Goal: Transaction & Acquisition: Purchase product/service

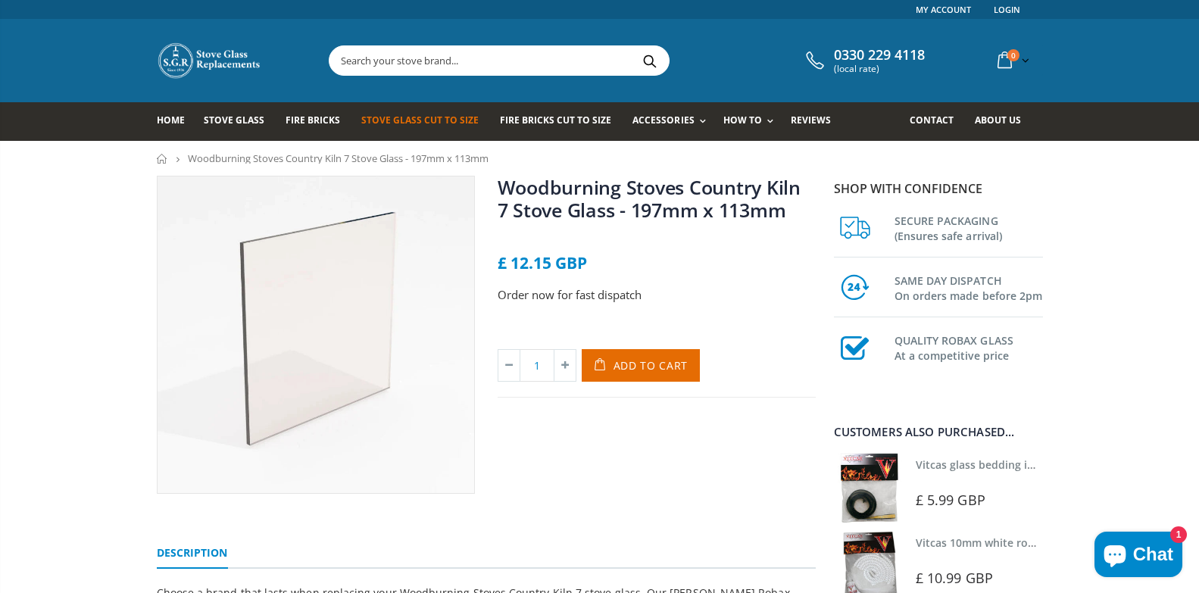
click at [446, 112] on link "Stove Glass Cut To Size" at bounding box center [425, 121] width 129 height 39
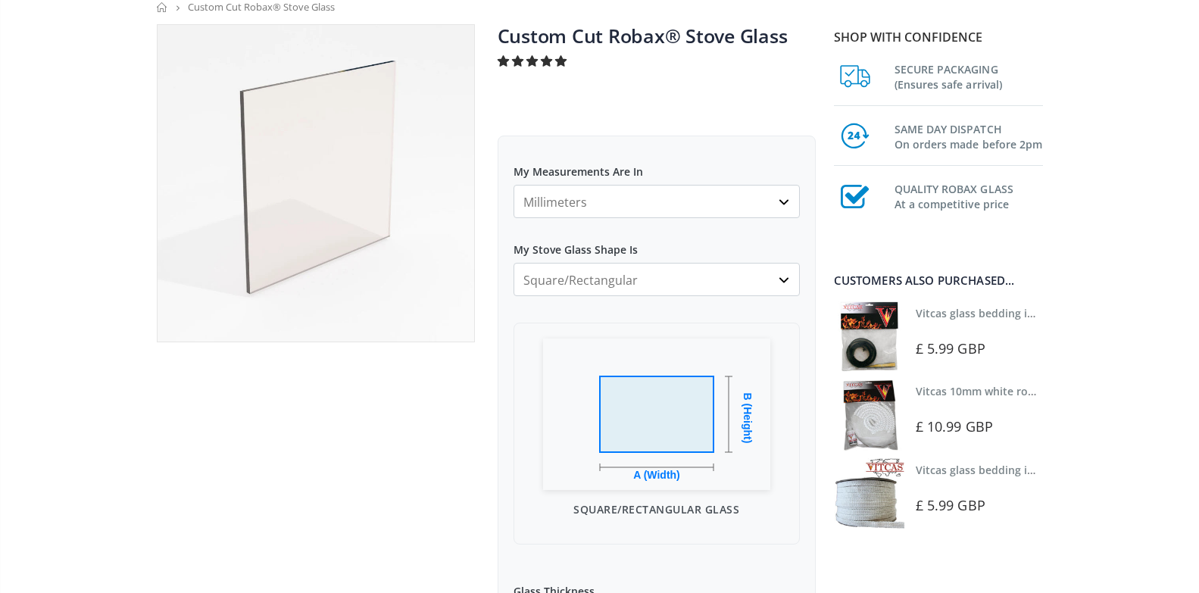
scroll to position [152, 0]
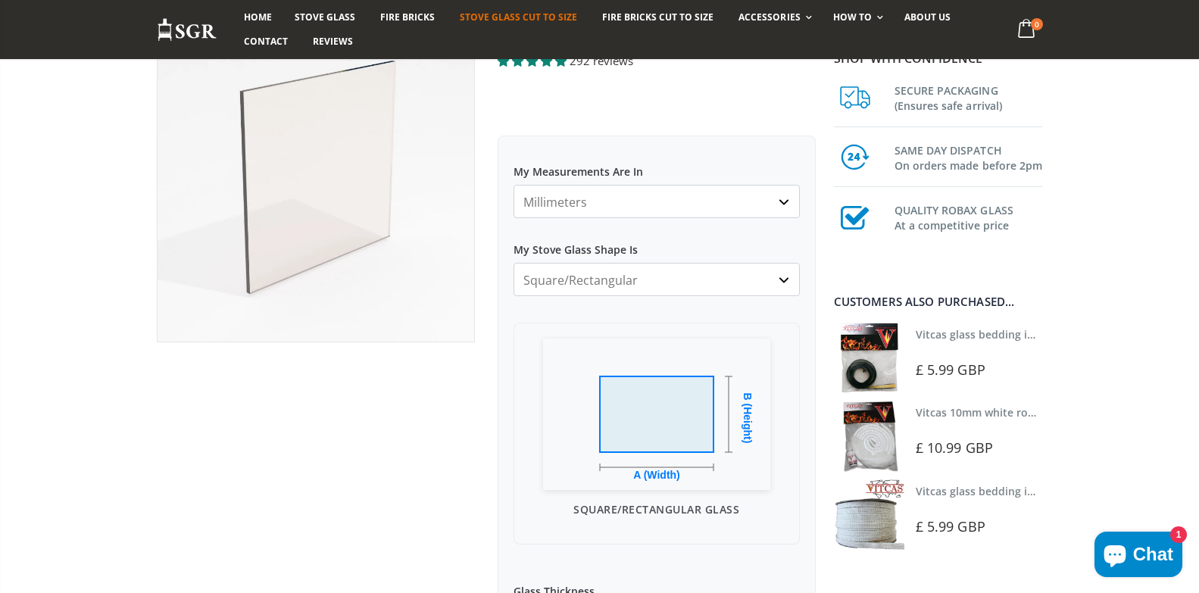
click at [739, 210] on select "Millimeters Centimeters Inches" at bounding box center [657, 201] width 286 height 33
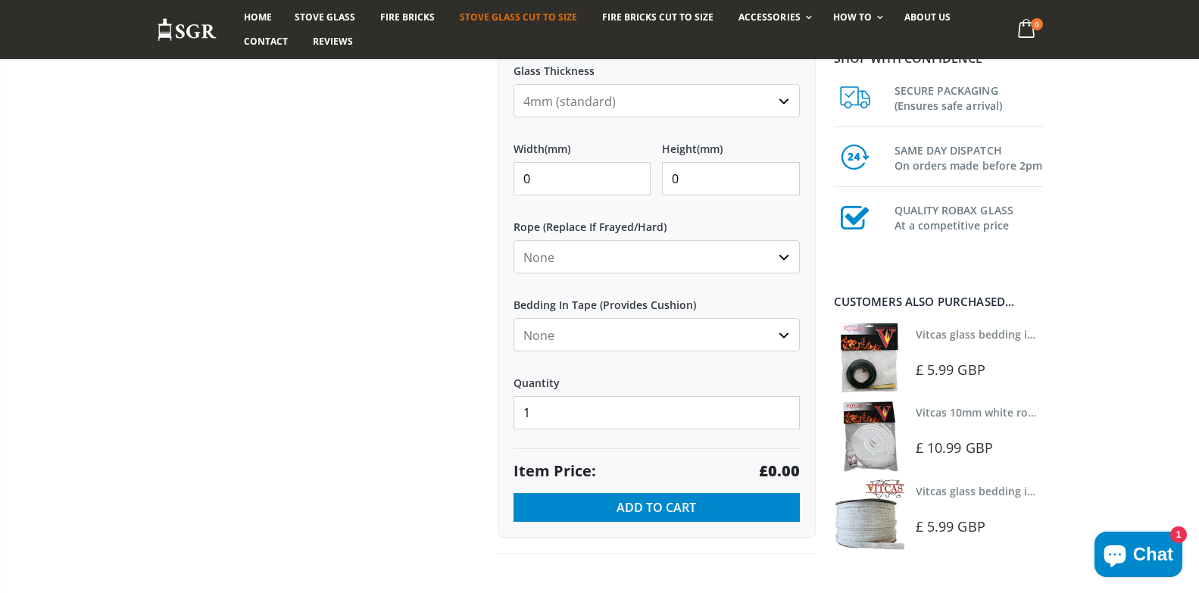
scroll to position [682, 0]
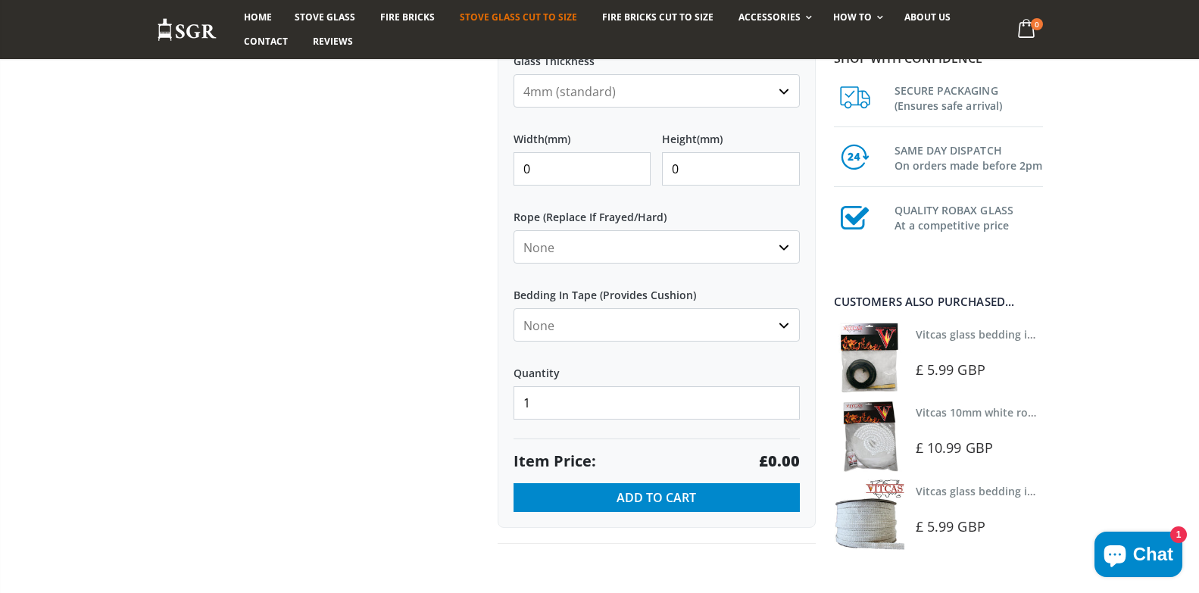
click at [654, 230] on div "Rope (Replace If Frayed/Hard) None 3mm White 6mm White 8mm White 10mm White 12m…" at bounding box center [657, 230] width 286 height 67
click at [783, 245] on select "None 3mm White 6mm White 8mm White 10mm White 12mm White 6mm Black 8mm Black 10…" at bounding box center [657, 246] width 286 height 33
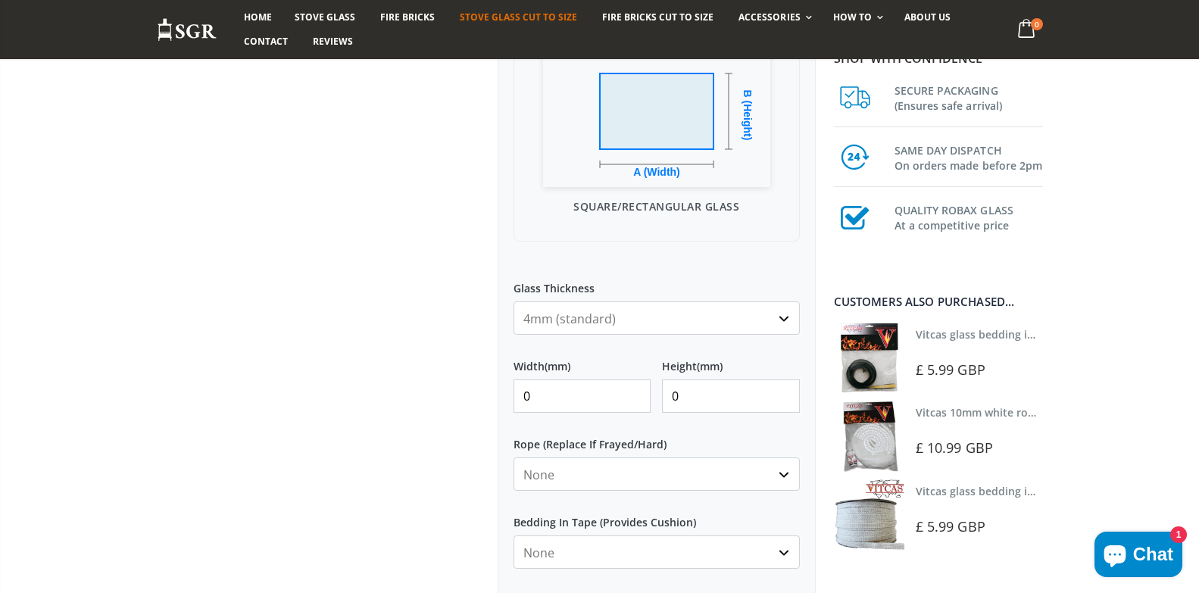
scroll to position [379, 0]
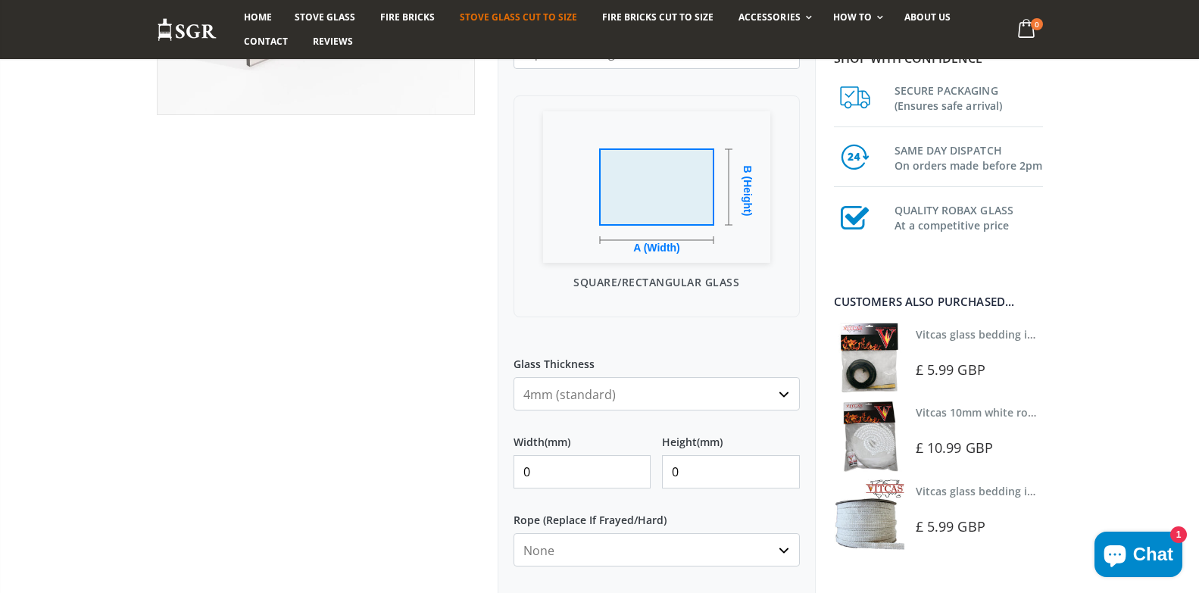
click at [717, 390] on select "4mm (standard) 5mm (gas fires with baffled flue) 3mm (For Use In Stoves With Th…" at bounding box center [657, 393] width 286 height 33
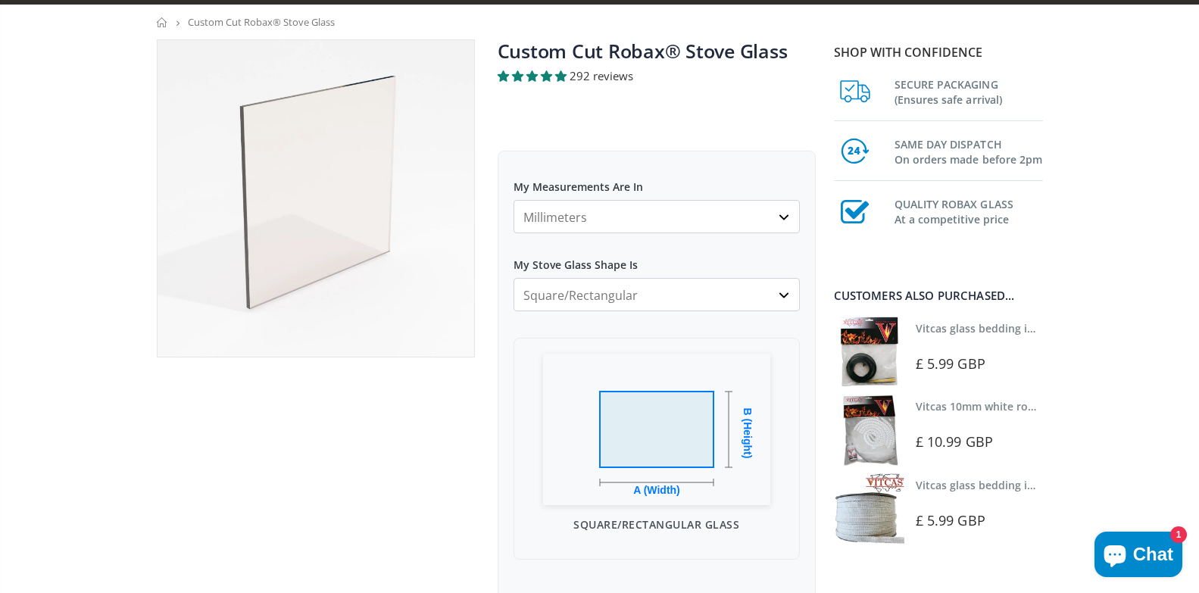
scroll to position [0, 0]
